Goal: Use online tool/utility: Utilize a website feature to perform a specific function

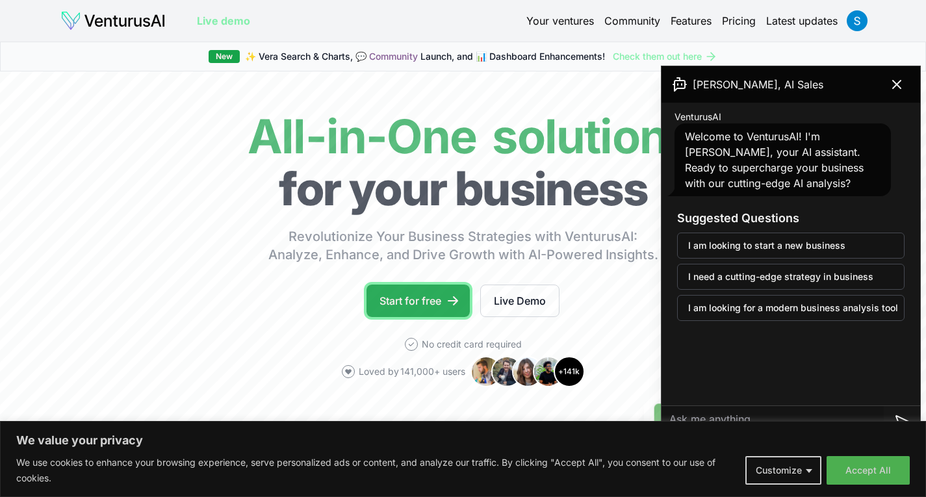
click at [400, 288] on link "Start for free" at bounding box center [417, 301] width 103 height 32
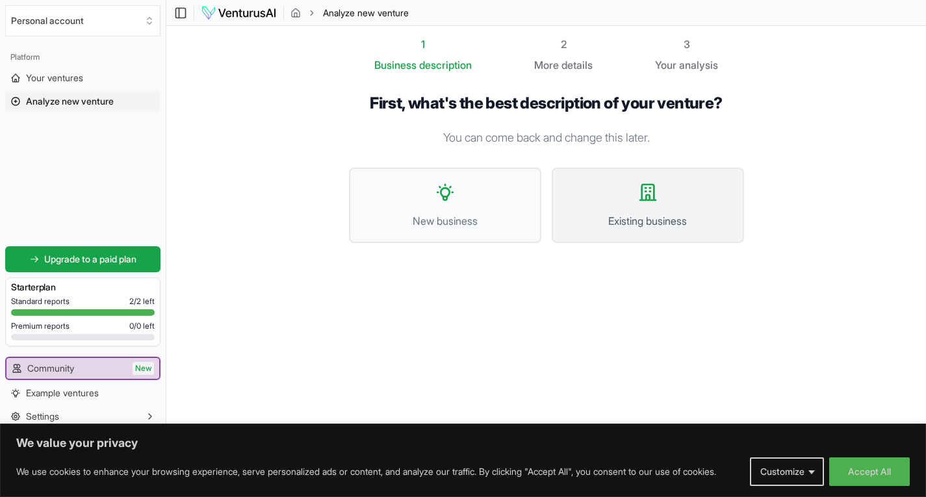
click at [635, 209] on button "Existing business" at bounding box center [648, 205] width 192 height 75
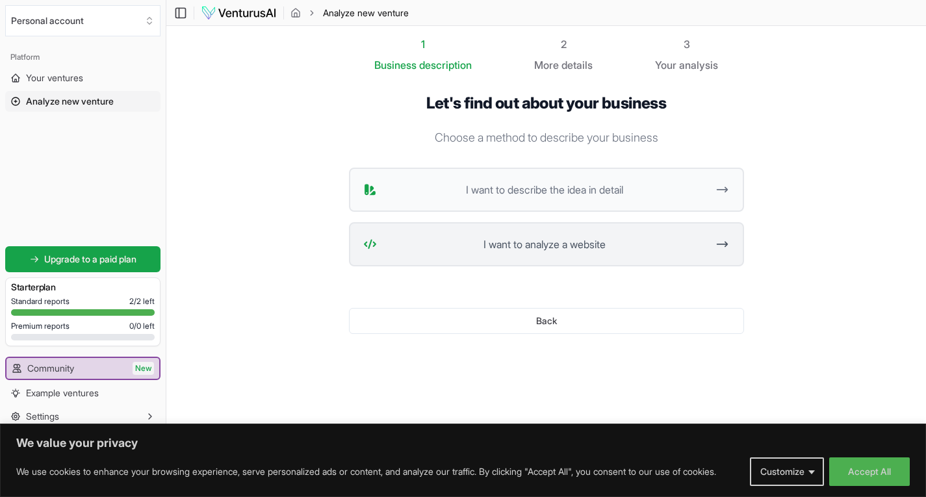
click at [586, 241] on span "I want to analyze a website" at bounding box center [544, 244] width 325 height 16
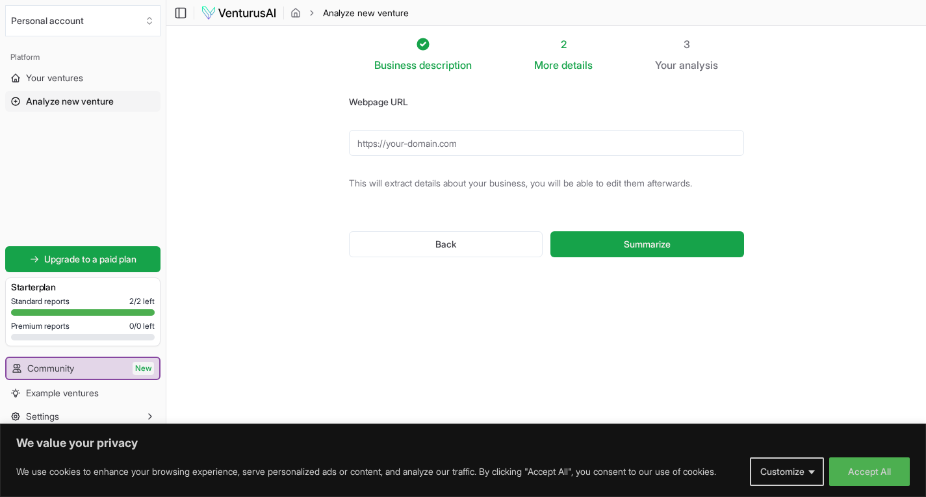
click at [463, 140] on input "Webpage URL" at bounding box center [546, 143] width 395 height 26
click at [480, 142] on input "Webpage URL" at bounding box center [546, 143] width 395 height 26
paste input "[URL][DOMAIN_NAME]"
type input "[URL][DOMAIN_NAME]"
click at [610, 238] on button "Summarize" at bounding box center [646, 244] width 193 height 26
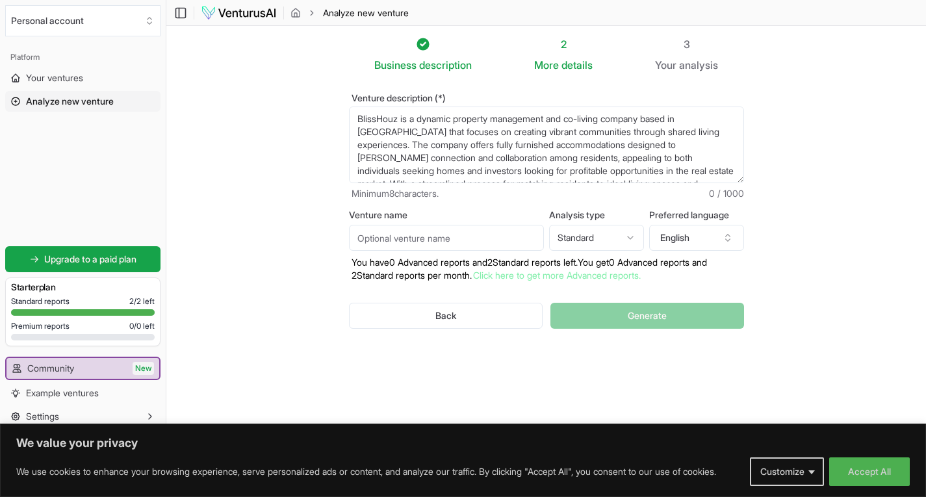
scroll to position [39, 0]
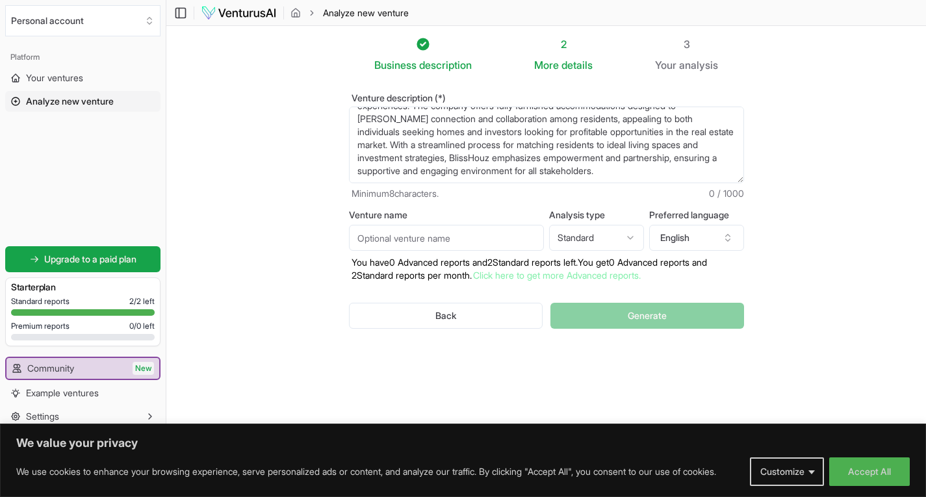
click at [480, 234] on input "Venture name" at bounding box center [446, 238] width 195 height 26
type input "blisshouz"
click at [579, 239] on html "We value your privacy We use cookies to enhance your browsing experience, serve…" at bounding box center [463, 248] width 926 height 497
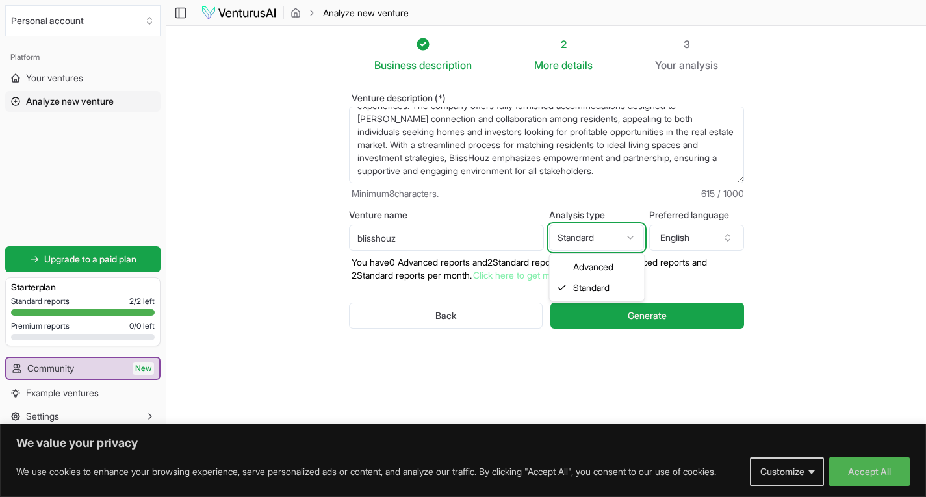
click at [579, 239] on html "We value your privacy We use cookies to enhance your browsing experience, serve…" at bounding box center [463, 248] width 926 height 497
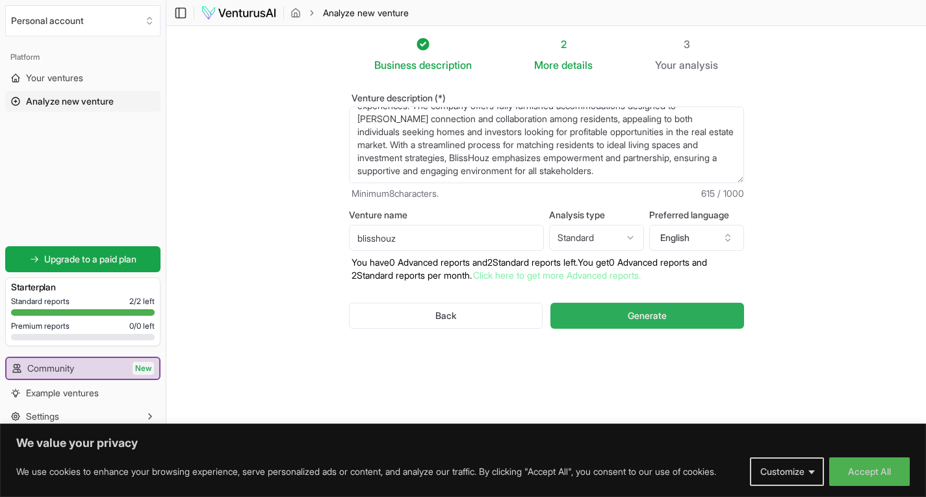
click at [607, 316] on button "Generate" at bounding box center [646, 316] width 193 height 26
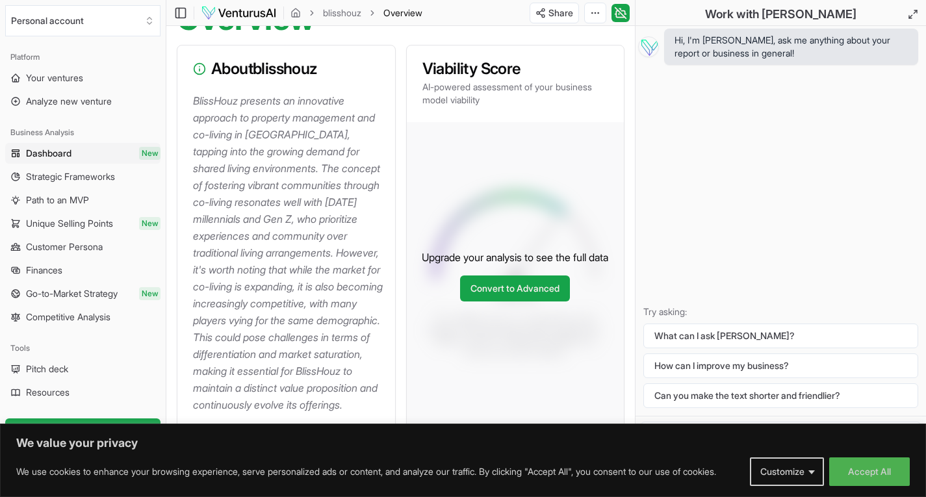
scroll to position [325, 0]
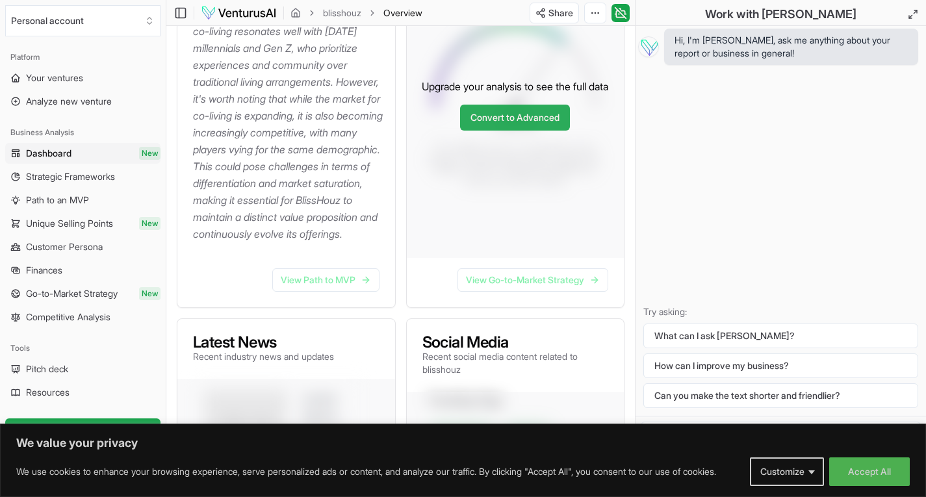
click at [512, 125] on link "Convert to Advanced" at bounding box center [515, 118] width 110 height 26
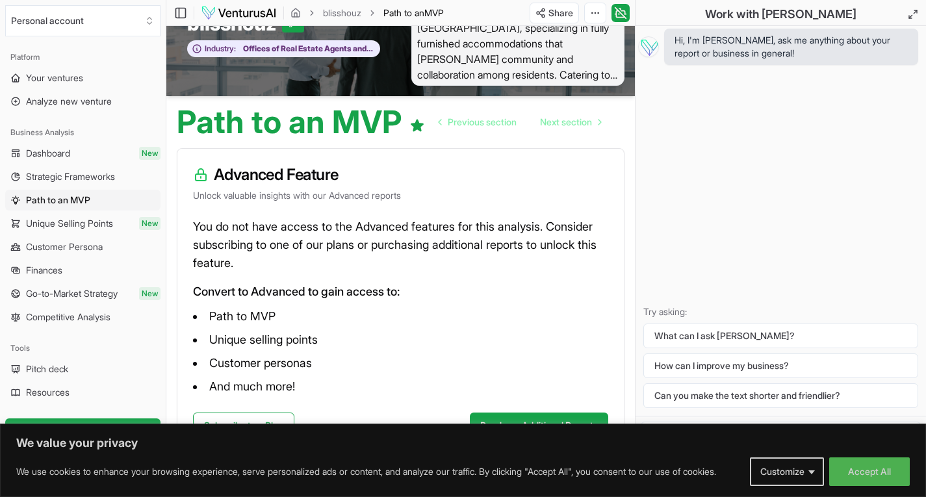
scroll to position [84, 0]
